Goal: Find contact information: Find contact information

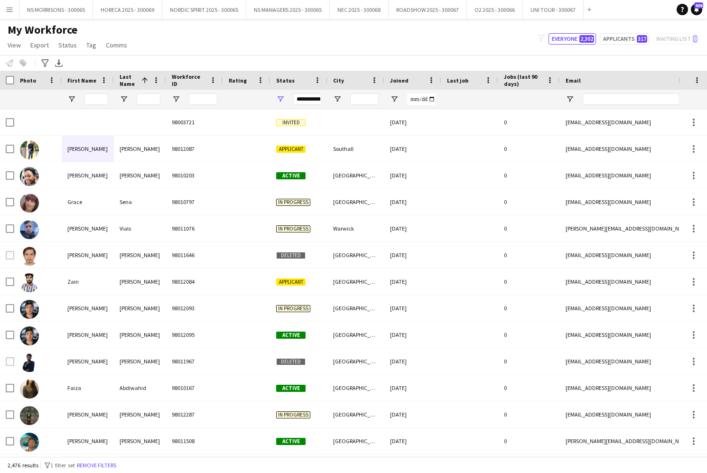
scroll to position [0, 0]
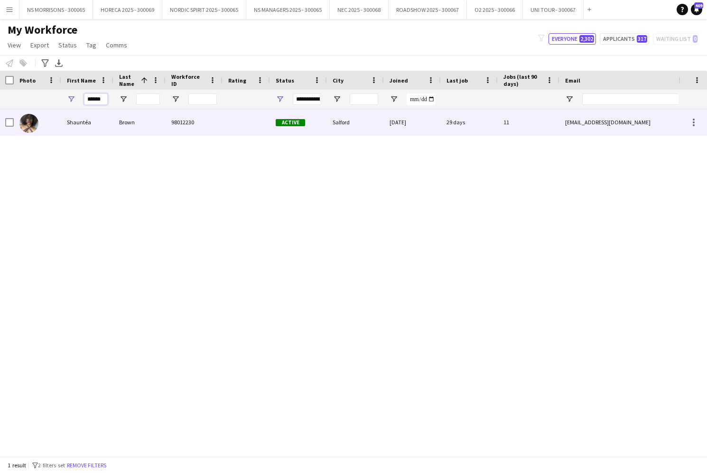
type input "******"
click at [82, 122] on div "Shauntéa" at bounding box center [87, 122] width 52 height 26
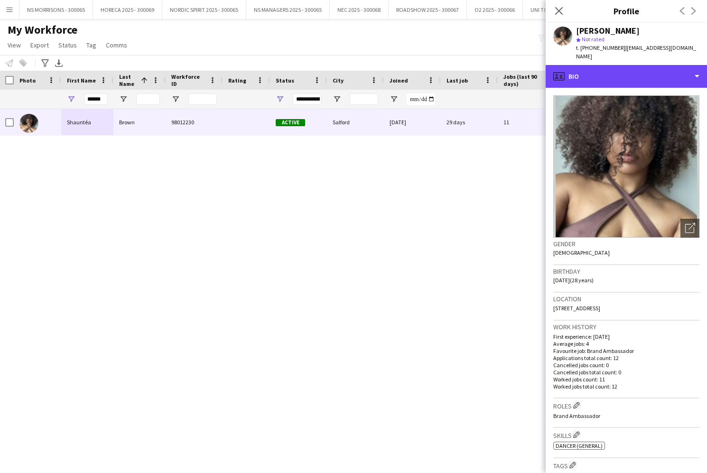
drag, startPoint x: 629, startPoint y: 65, endPoint x: 629, endPoint y: 80, distance: 14.7
click at [629, 65] on div "profile Bio" at bounding box center [626, 76] width 161 height 23
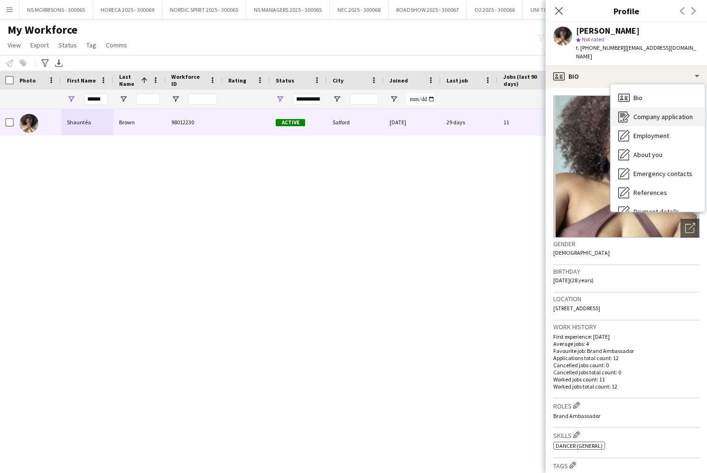
click at [653, 113] on span "Company application" at bounding box center [663, 117] width 59 height 9
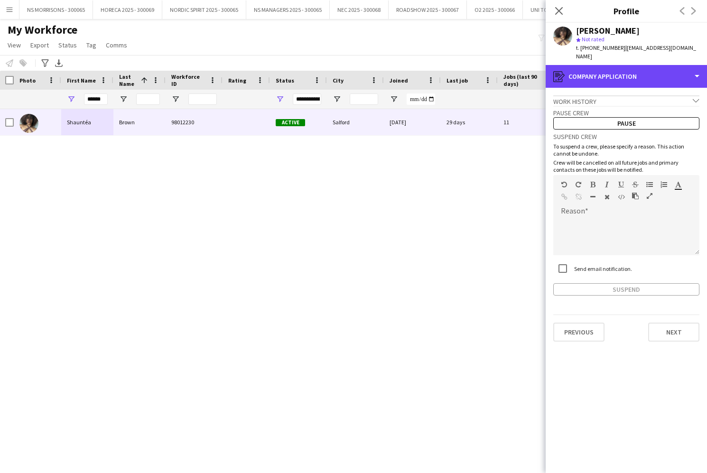
drag, startPoint x: 644, startPoint y: 68, endPoint x: 643, endPoint y: 84, distance: 16.2
click at [644, 68] on div "register Company application" at bounding box center [626, 76] width 161 height 23
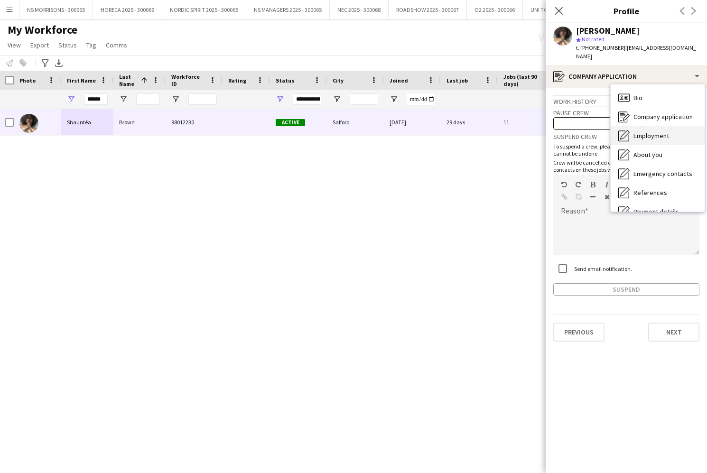
click at [644, 131] on span "Employment" at bounding box center [652, 135] width 36 height 9
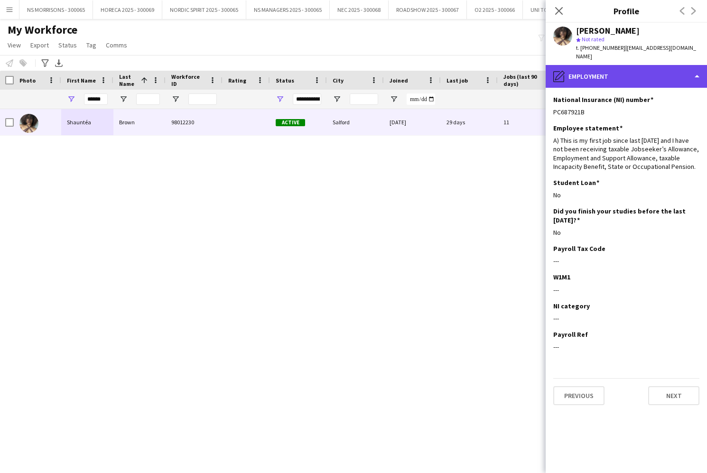
click at [633, 67] on div "pencil4 Employment" at bounding box center [626, 76] width 161 height 23
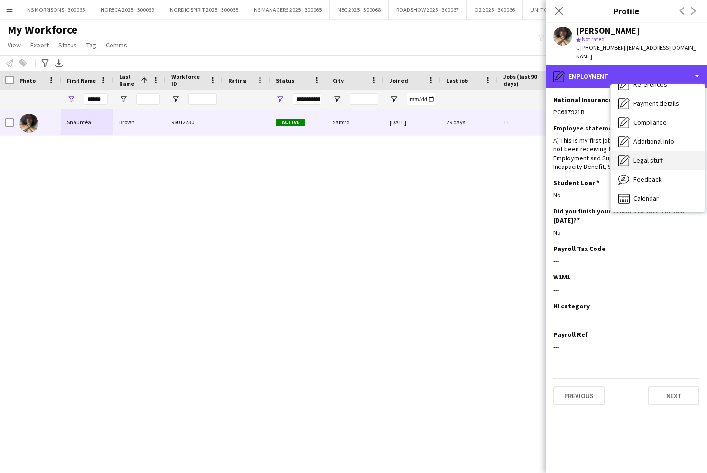
scroll to position [108, 0]
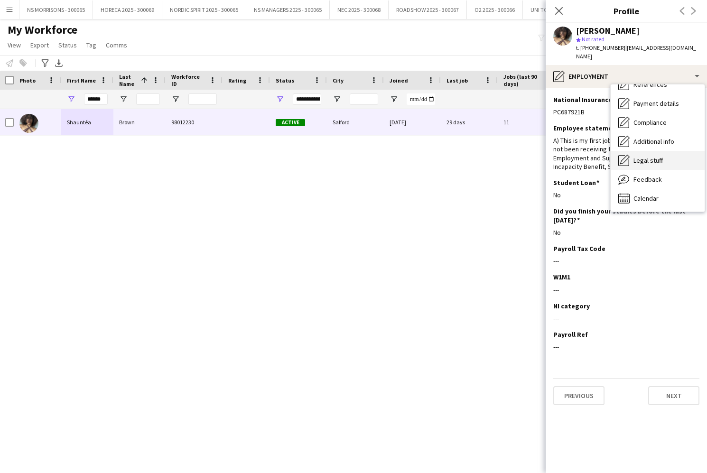
click at [653, 156] on span "Legal stuff" at bounding box center [648, 160] width 29 height 9
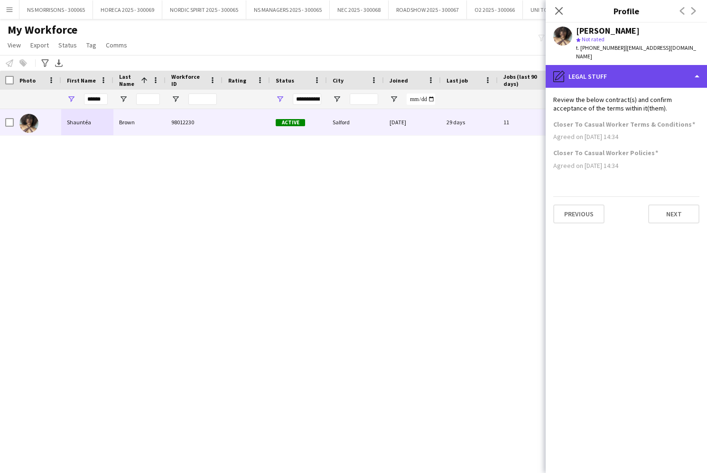
click at [609, 69] on div "pencil4 Legal stuff" at bounding box center [626, 76] width 161 height 23
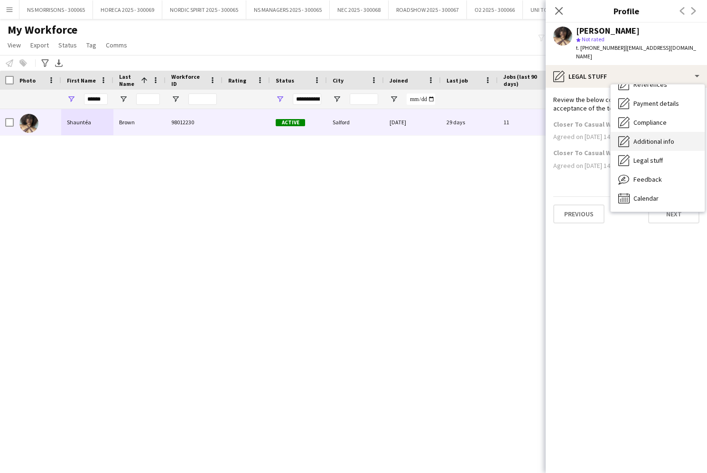
click at [659, 137] on span "Additional info" at bounding box center [654, 141] width 41 height 9
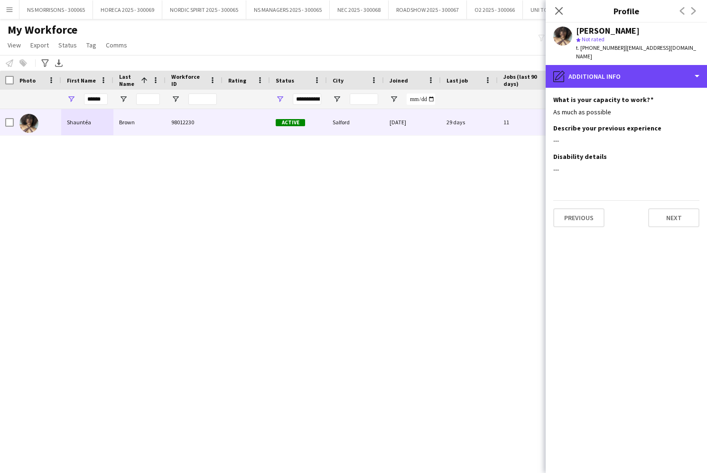
drag, startPoint x: 606, startPoint y: 75, endPoint x: 621, endPoint y: 86, distance: 19.1
click at [608, 75] on div "pencil4 Additional info" at bounding box center [626, 76] width 161 height 23
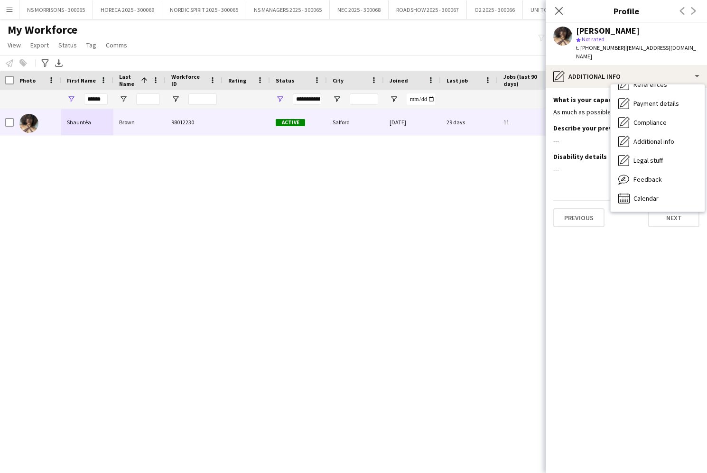
click at [648, 137] on span "Additional info" at bounding box center [654, 141] width 41 height 9
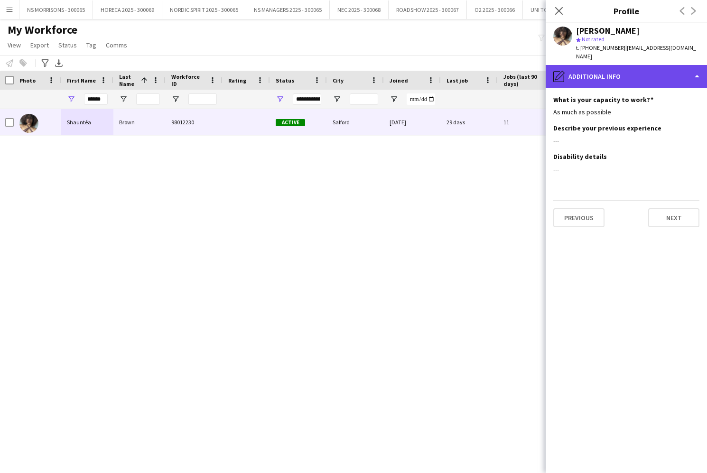
click at [629, 66] on div "pencil4 Additional info" at bounding box center [626, 76] width 161 height 23
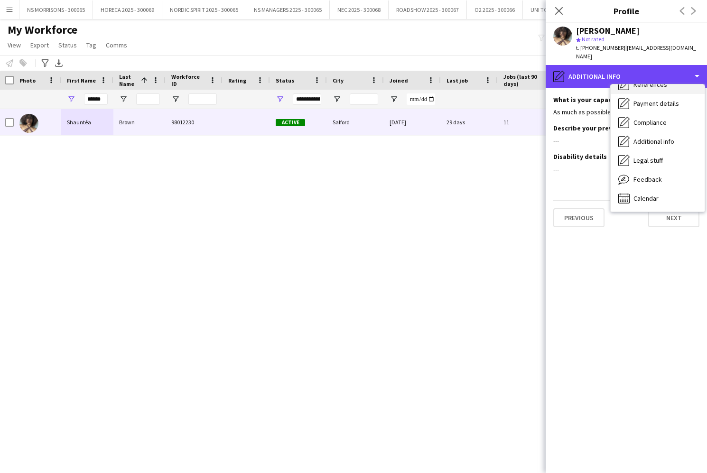
scroll to position [0, 0]
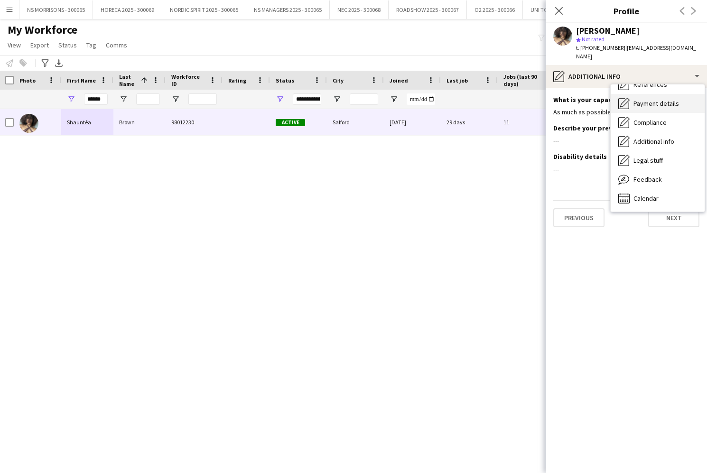
click at [657, 99] on span "Payment details" at bounding box center [657, 103] width 46 height 9
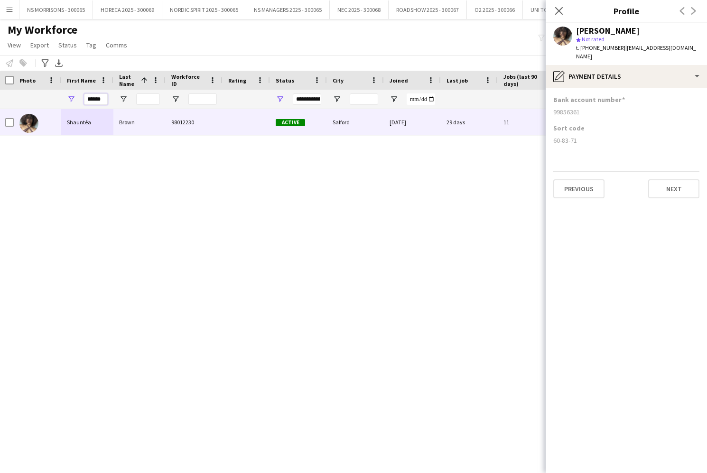
drag, startPoint x: 106, startPoint y: 101, endPoint x: 61, endPoint y: 100, distance: 44.6
click at [63, 102] on div "******" at bounding box center [87, 99] width 52 height 19
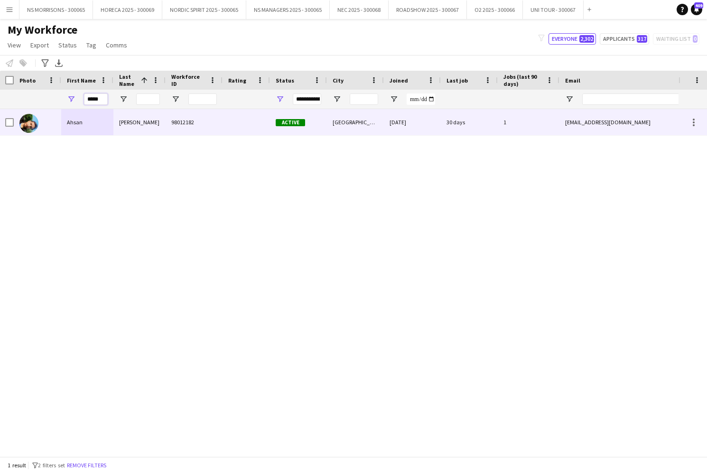
type input "*****"
click at [82, 123] on div "Ahsan" at bounding box center [87, 122] width 52 height 26
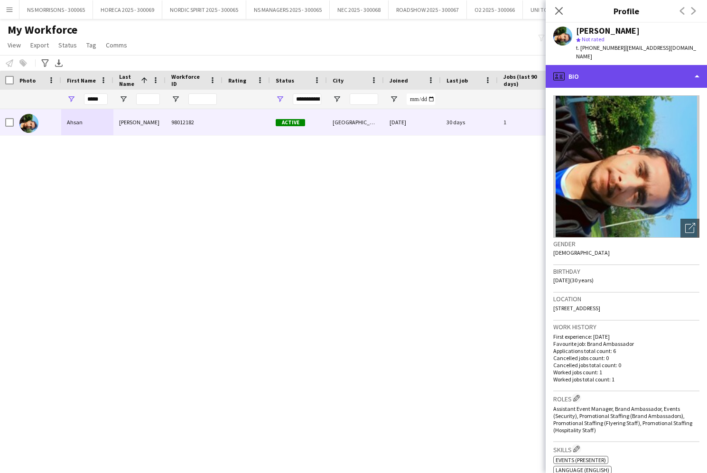
drag, startPoint x: 617, startPoint y: 64, endPoint x: 617, endPoint y: 74, distance: 10.0
click at [617, 65] on div "profile Bio" at bounding box center [626, 76] width 161 height 23
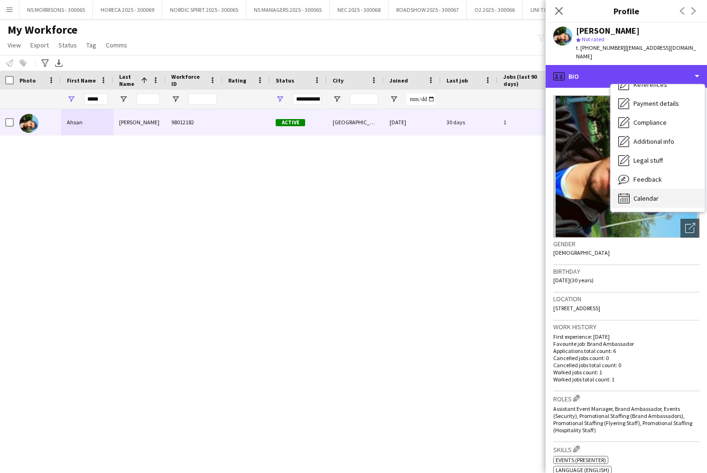
scroll to position [109, 0]
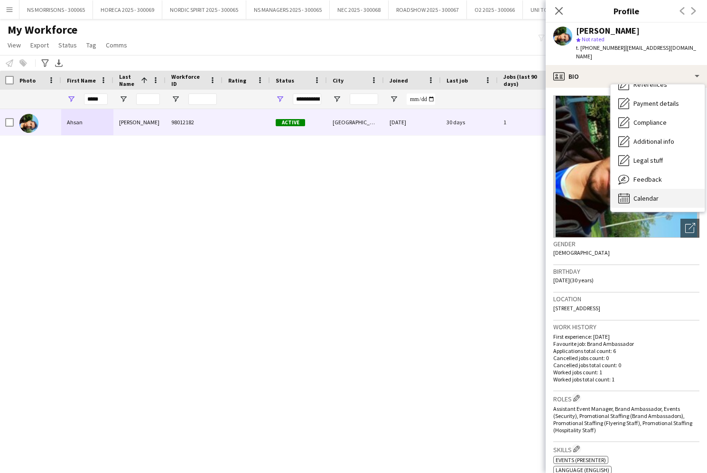
click at [648, 193] on div "Calendar Calendar" at bounding box center [658, 198] width 94 height 19
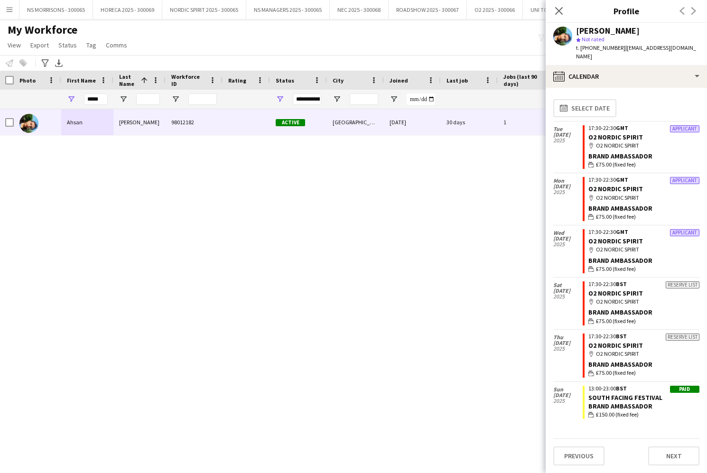
scroll to position [0, 0]
drag, startPoint x: 622, startPoint y: 47, endPoint x: 701, endPoint y: 47, distance: 78.8
click at [702, 47] on div "[PERSON_NAME] star Not rated t. [PHONE_NUMBER] | [EMAIL_ADDRESS][DOMAIN_NAME]" at bounding box center [626, 44] width 161 height 42
copy span "[EMAIL_ADDRESS][DOMAIN_NAME]"
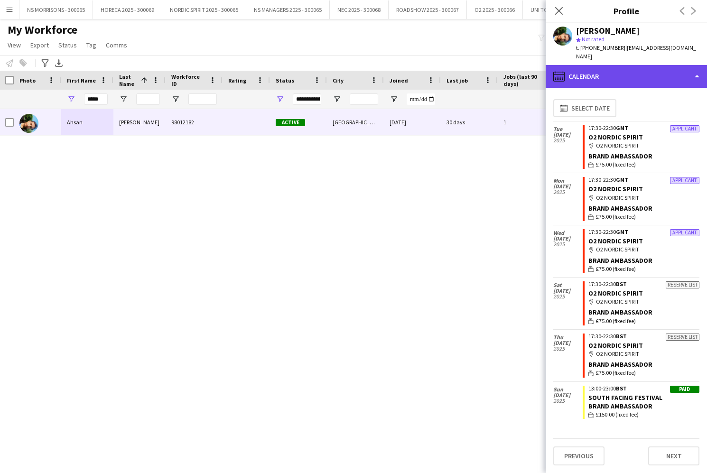
click at [584, 74] on div "calendar-full Calendar" at bounding box center [626, 76] width 161 height 23
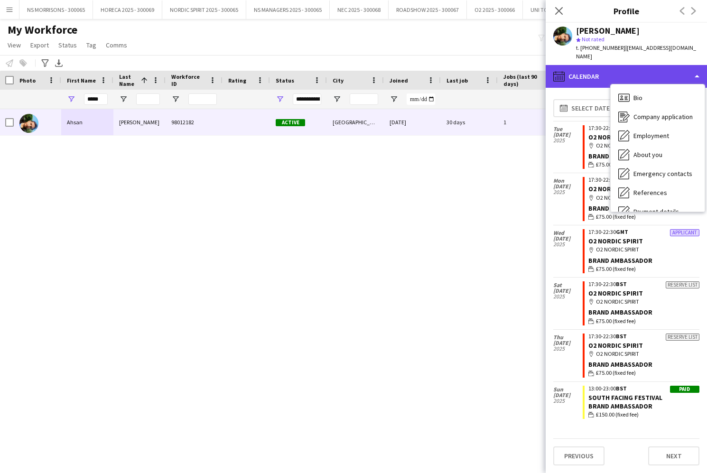
click at [583, 74] on div "calendar-full Calendar" at bounding box center [626, 76] width 161 height 23
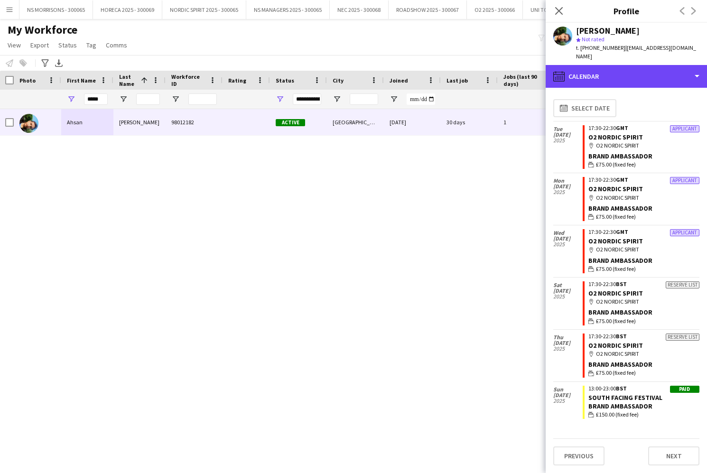
drag, startPoint x: 581, startPoint y: 75, endPoint x: 581, endPoint y: 82, distance: 7.1
click at [581, 75] on div "calendar-full Calendar" at bounding box center [626, 76] width 161 height 23
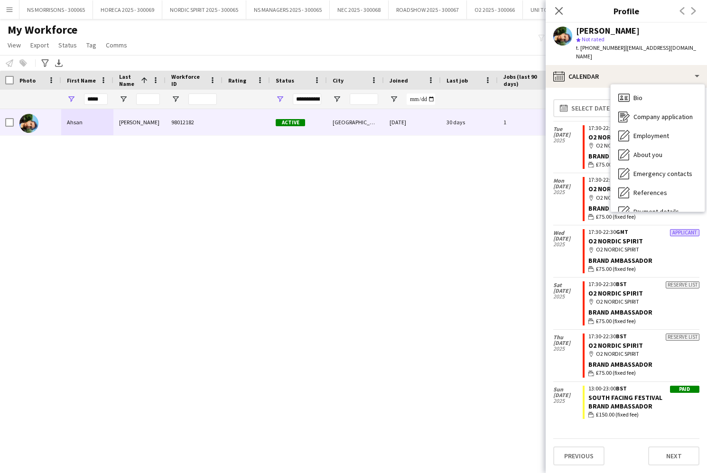
click at [649, 259] on div "Legal stuff Legal stuff" at bounding box center [658, 268] width 94 height 19
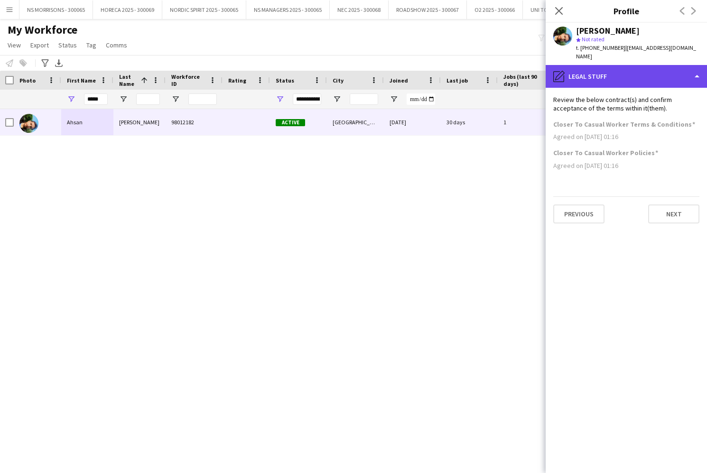
click at [628, 65] on div "pencil4 Legal stuff" at bounding box center [626, 76] width 161 height 23
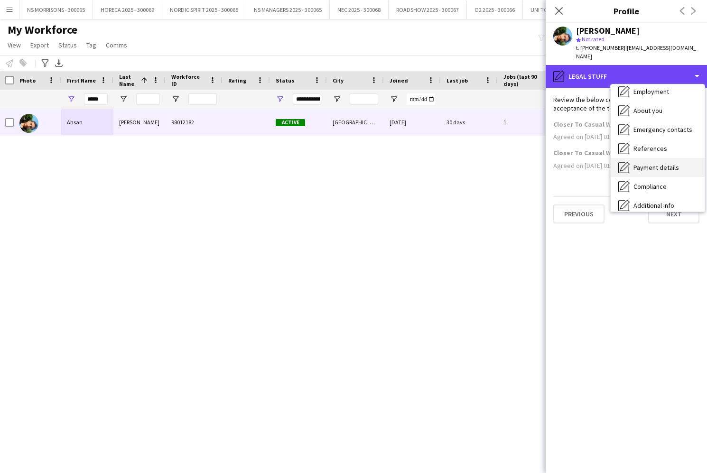
scroll to position [45, 0]
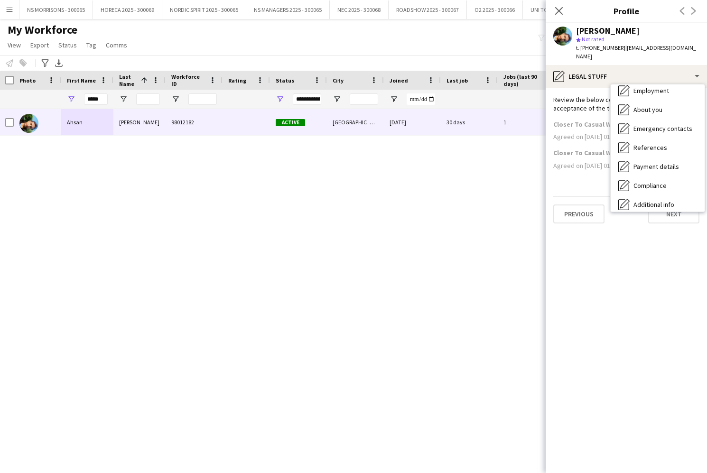
click at [649, 162] on span "Payment details" at bounding box center [657, 166] width 46 height 9
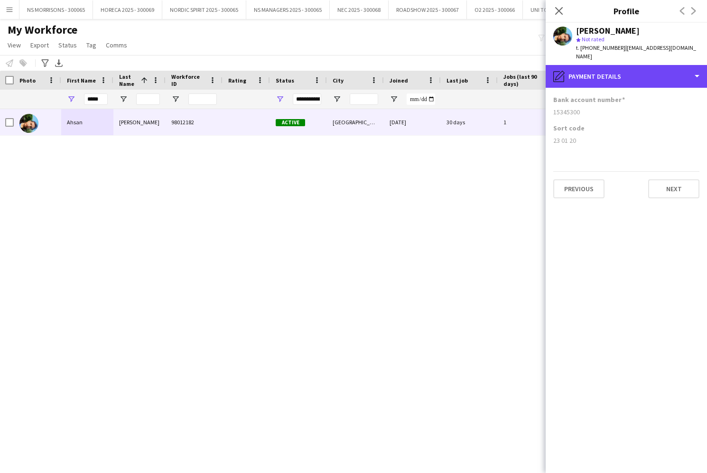
drag, startPoint x: 604, startPoint y: 74, endPoint x: 623, endPoint y: 115, distance: 45.0
click at [604, 74] on div "pencil4 Payment details" at bounding box center [626, 76] width 161 height 23
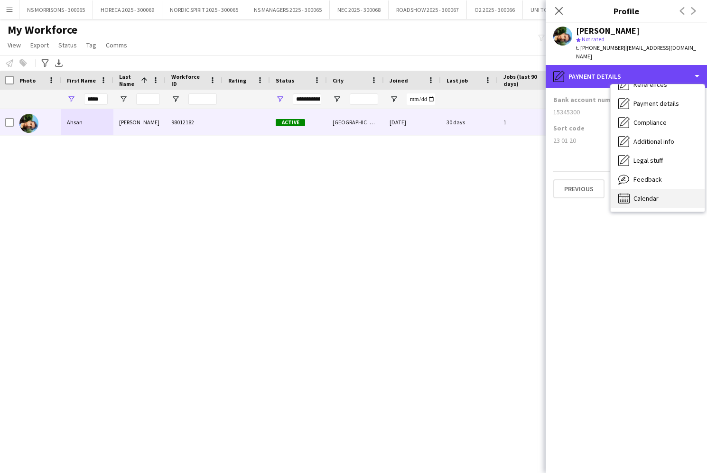
scroll to position [109, 0]
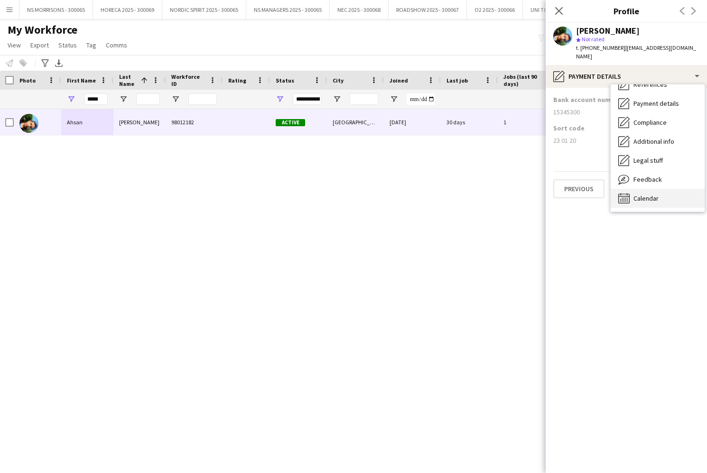
click at [645, 194] on div "Calendar Calendar" at bounding box center [658, 198] width 94 height 19
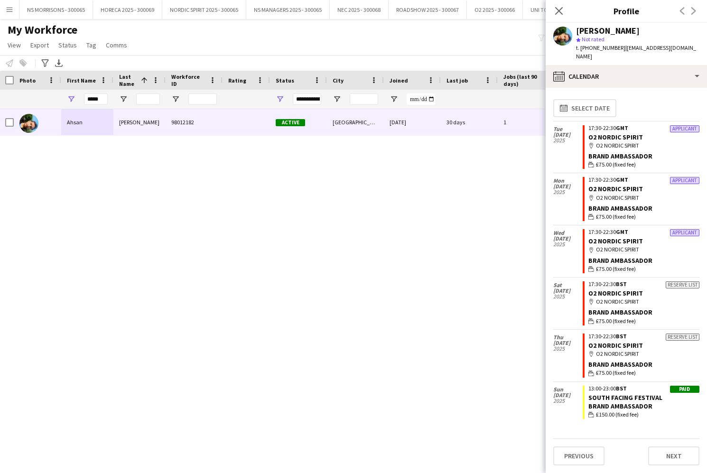
scroll to position [0, 0]
